Goal: Check status

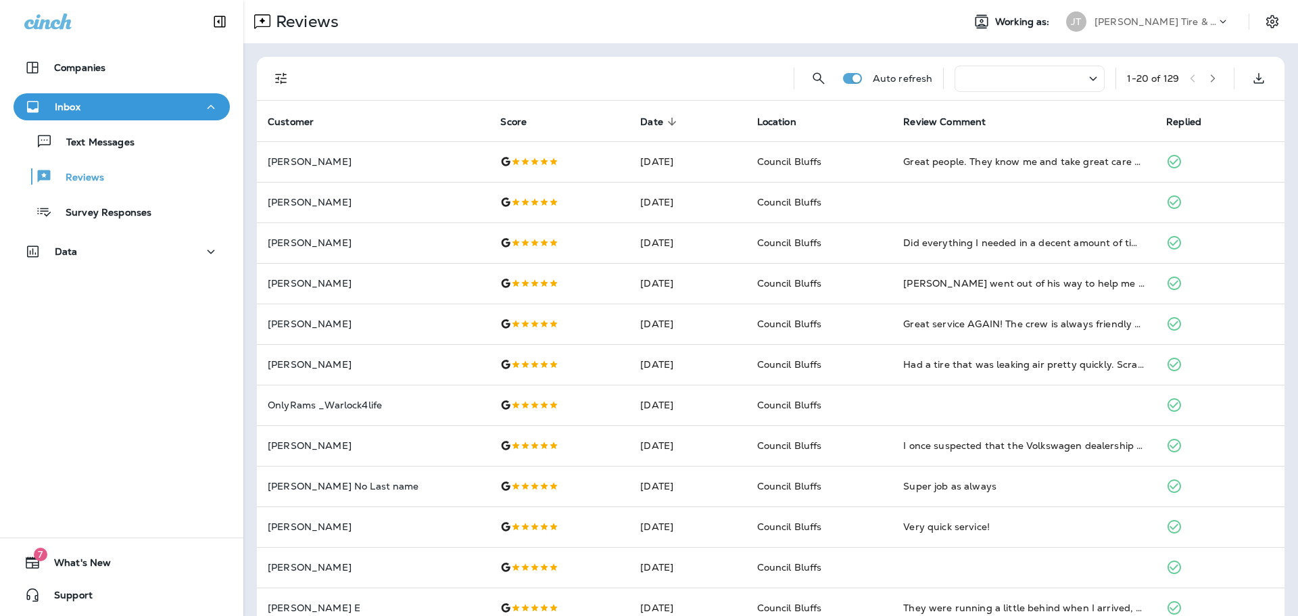
click at [64, 393] on div "Companies Inbox Text Messages Reviews Survey Responses Data 7 What's New Support" at bounding box center [121, 308] width 243 height 616
